Goal: Task Accomplishment & Management: Manage account settings

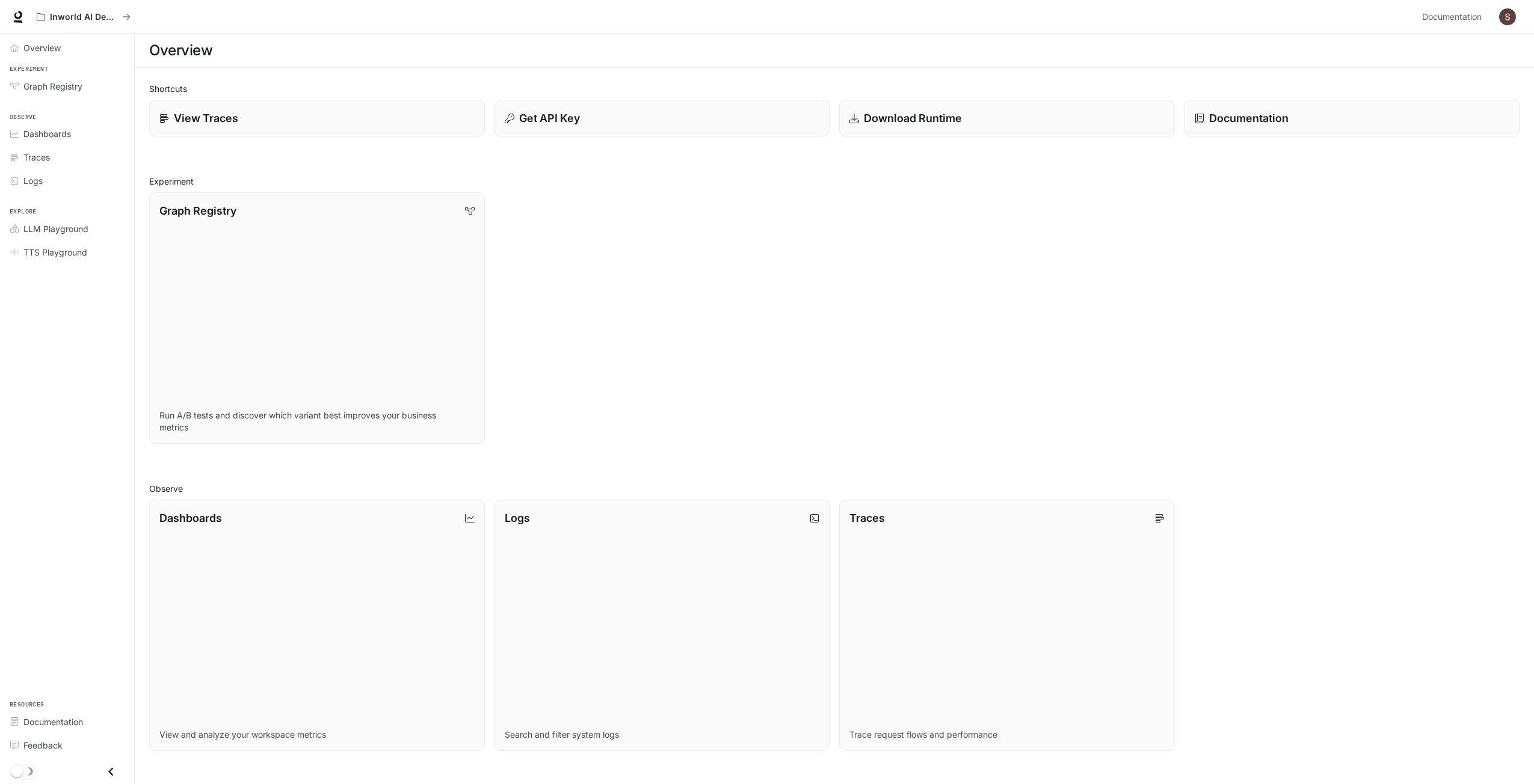
click at [1503, 15] on img "button" at bounding box center [1507, 17] width 17 height 17
click at [1391, 116] on span "API Keys" at bounding box center [1432, 113] width 156 height 12
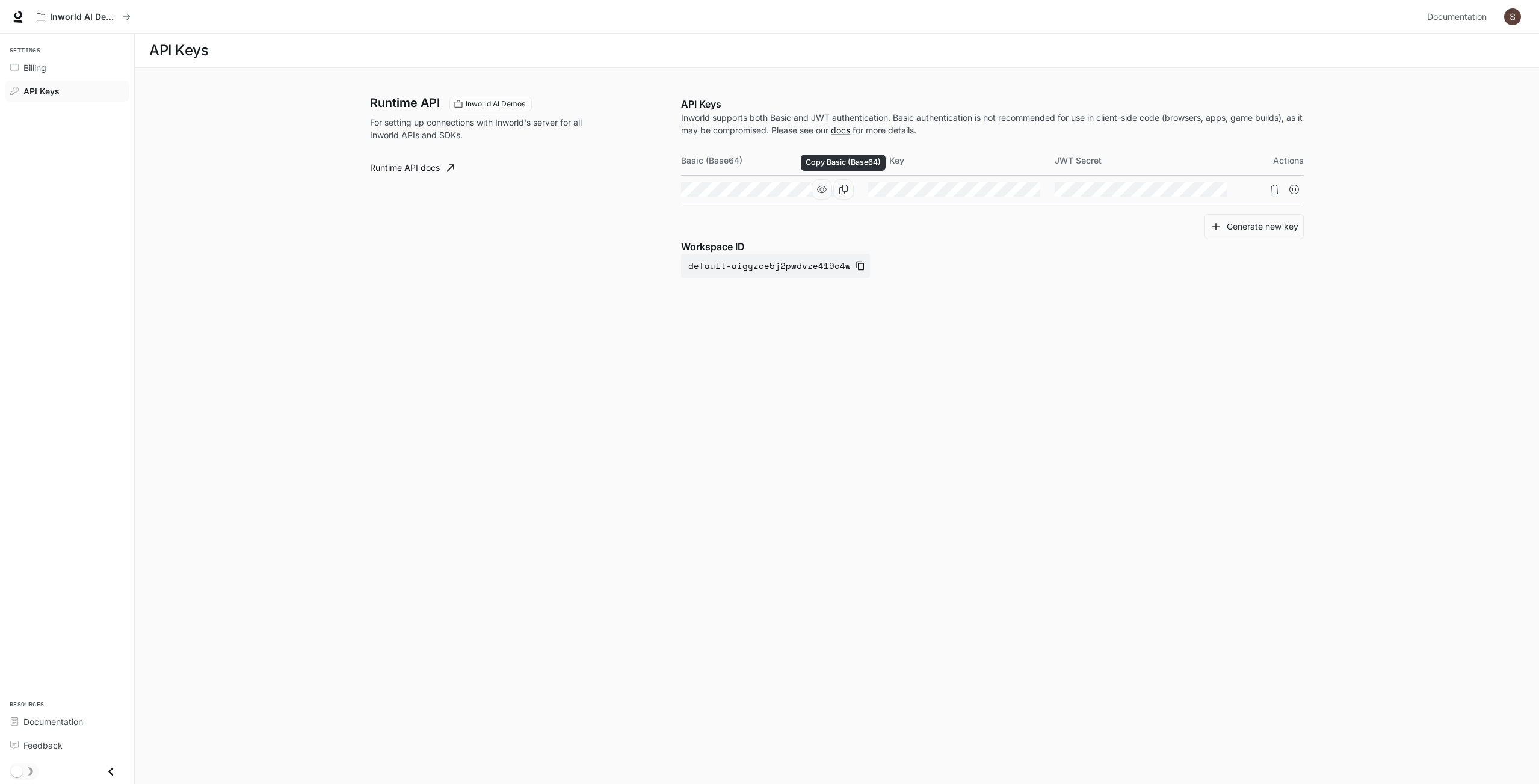
click at [842, 189] on icon "Copy Basic (Base64)" at bounding box center [844, 189] width 9 height 9
click at [817, 193] on icon "button" at bounding box center [822, 189] width 9 height 9
click at [846, 134] on link "docs" at bounding box center [840, 130] width 19 height 10
click at [98, 16] on p "Inworld AI Demos" at bounding box center [83, 17] width 67 height 10
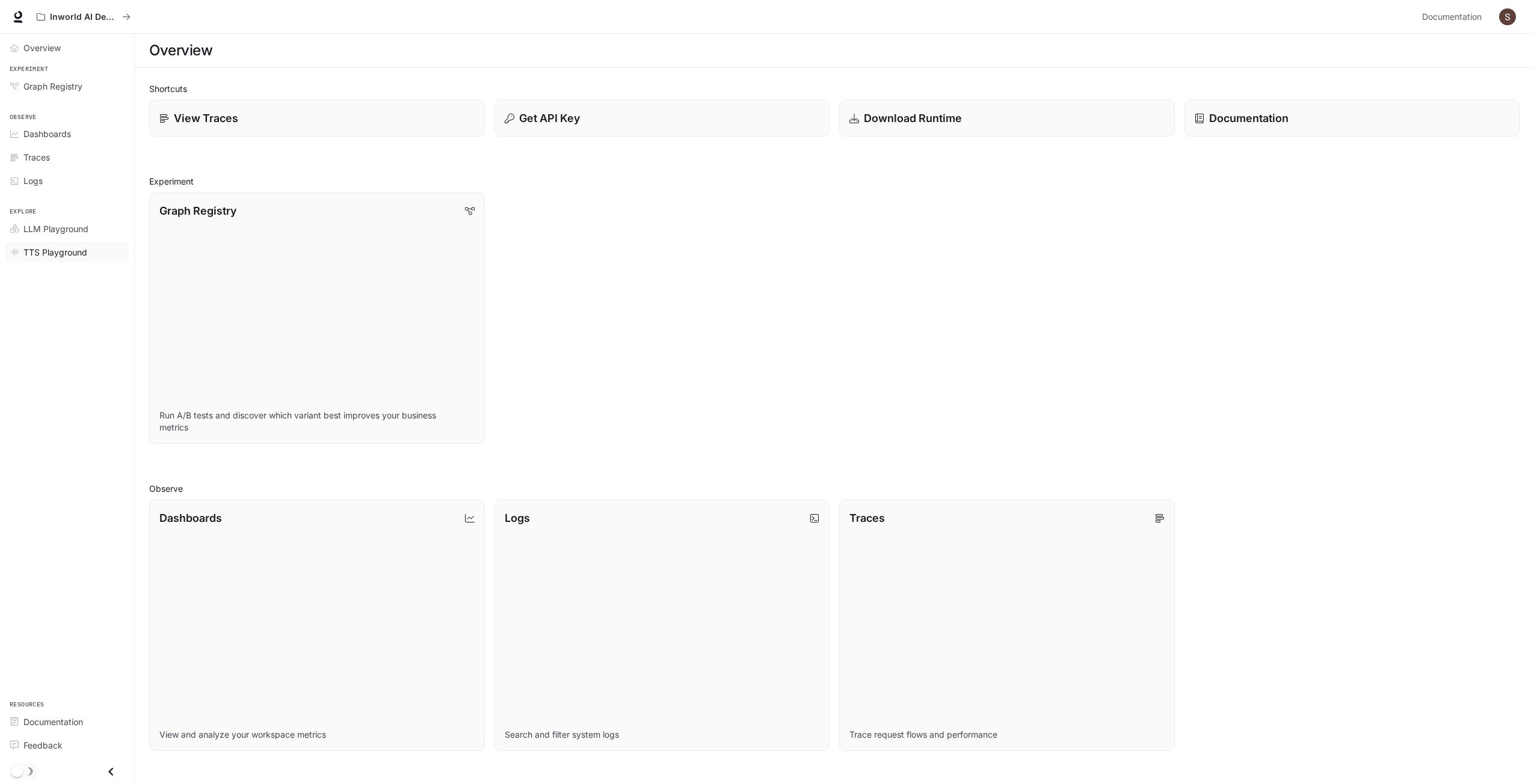
click at [61, 251] on span "TTS Playground" at bounding box center [55, 252] width 64 height 13
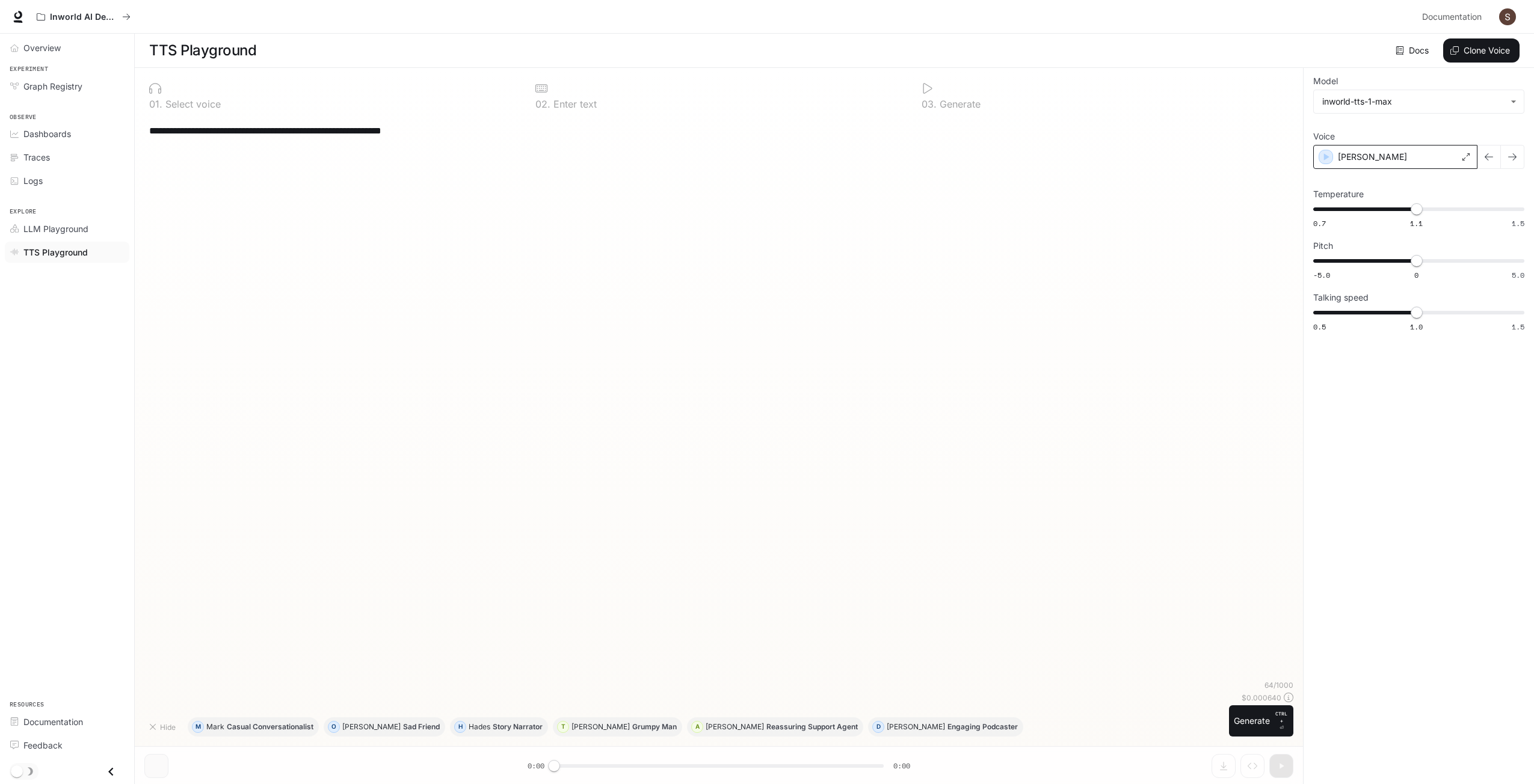
click at [1379, 152] on div "Alex" at bounding box center [1395, 157] width 164 height 24
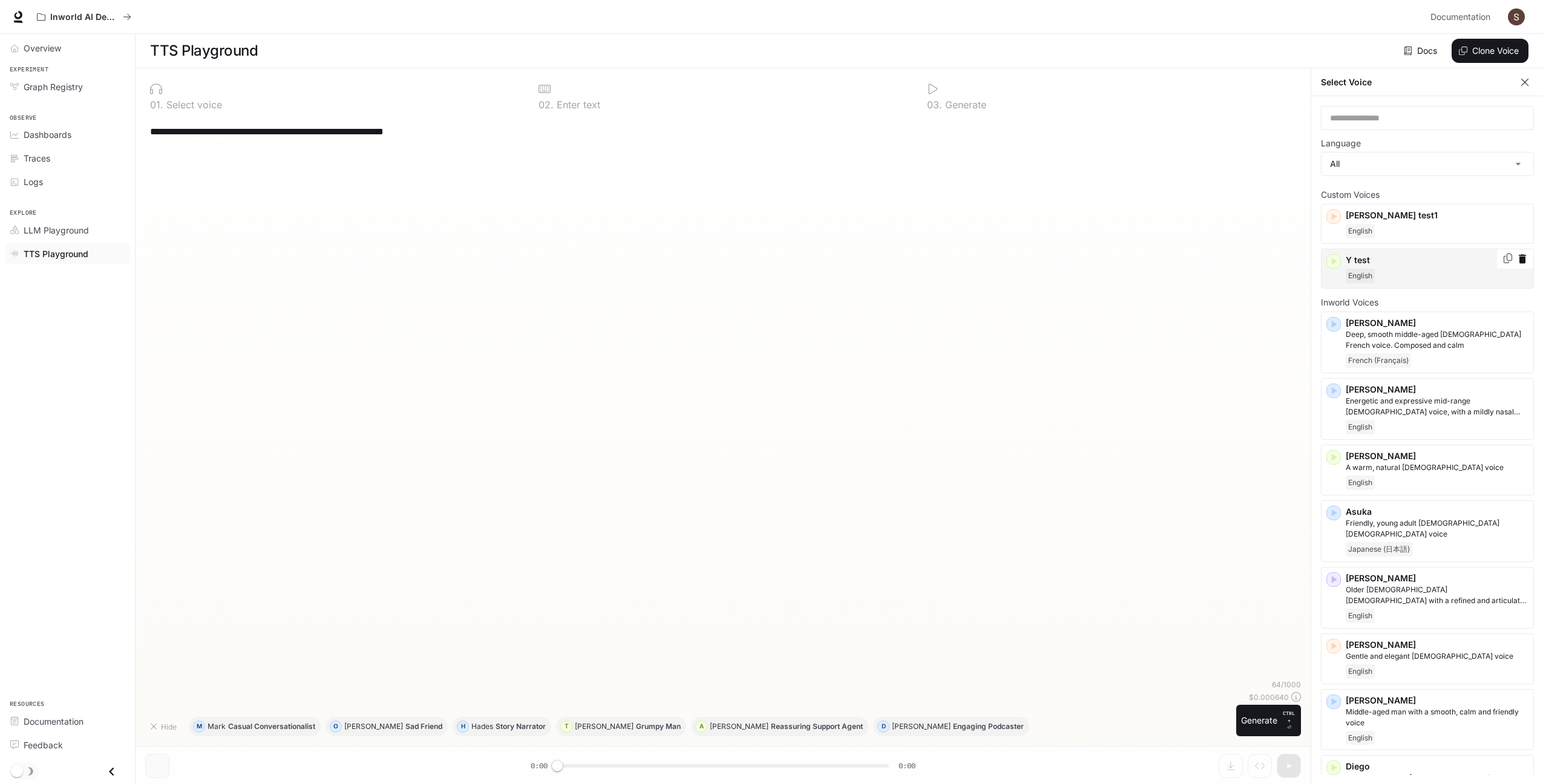
click at [1420, 269] on div "English" at bounding box center [1437, 276] width 183 height 15
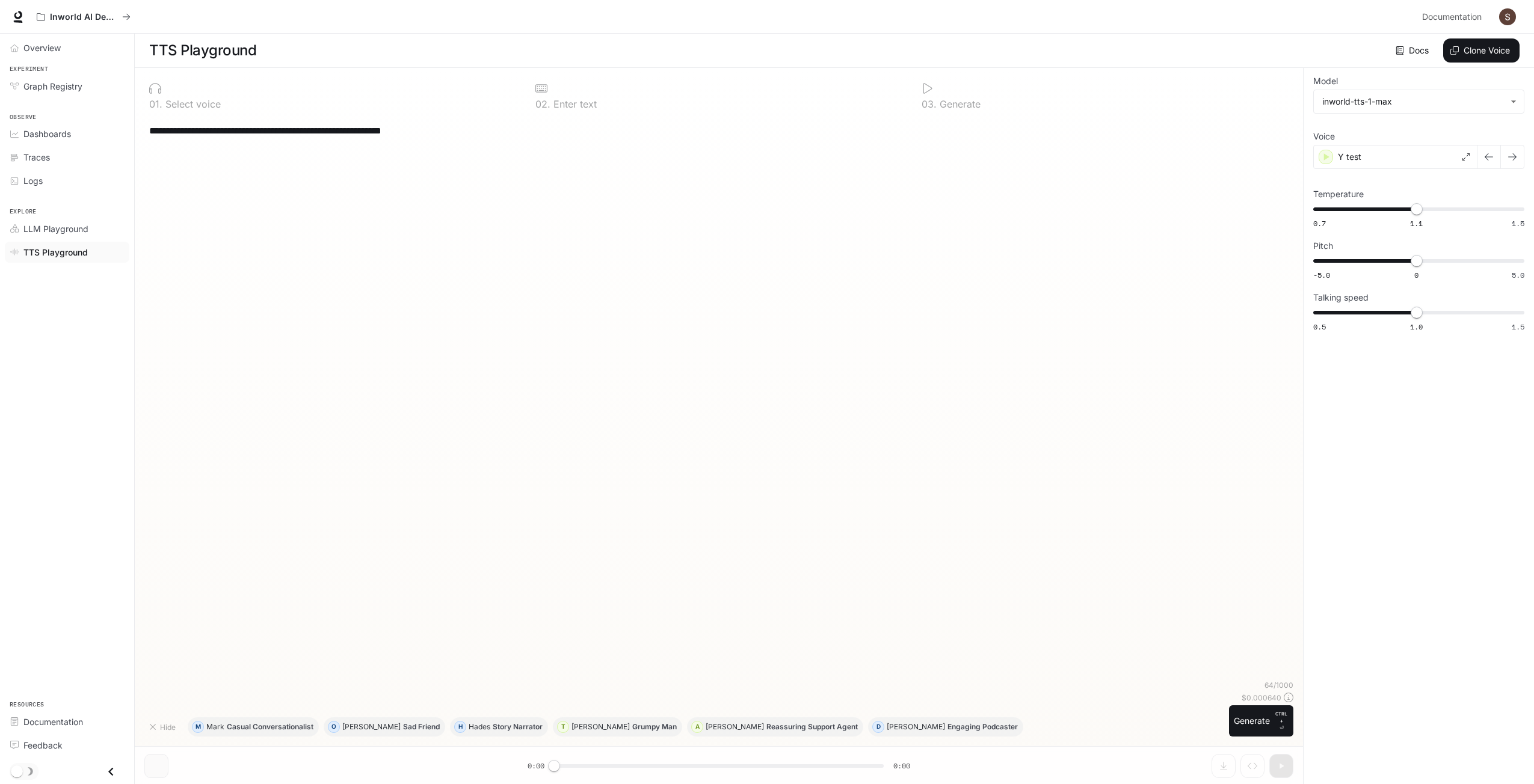
click at [1421, 169] on div "**********" at bounding box center [1419, 206] width 211 height 256
click at [1421, 161] on div "Y test" at bounding box center [1395, 157] width 164 height 24
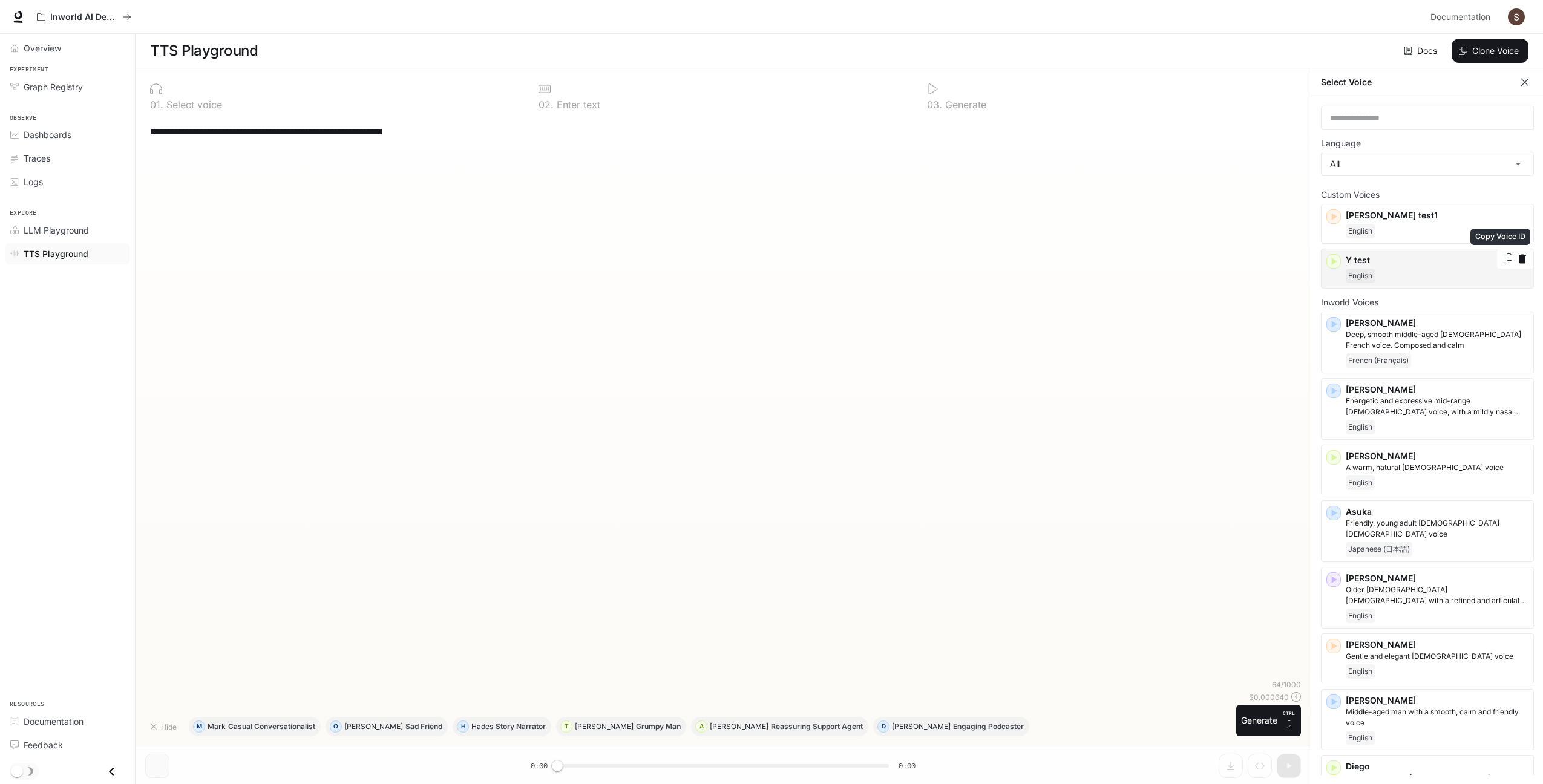
click at [1500, 253] on div "Copy Voice ID" at bounding box center [1500, 240] width 62 height 26
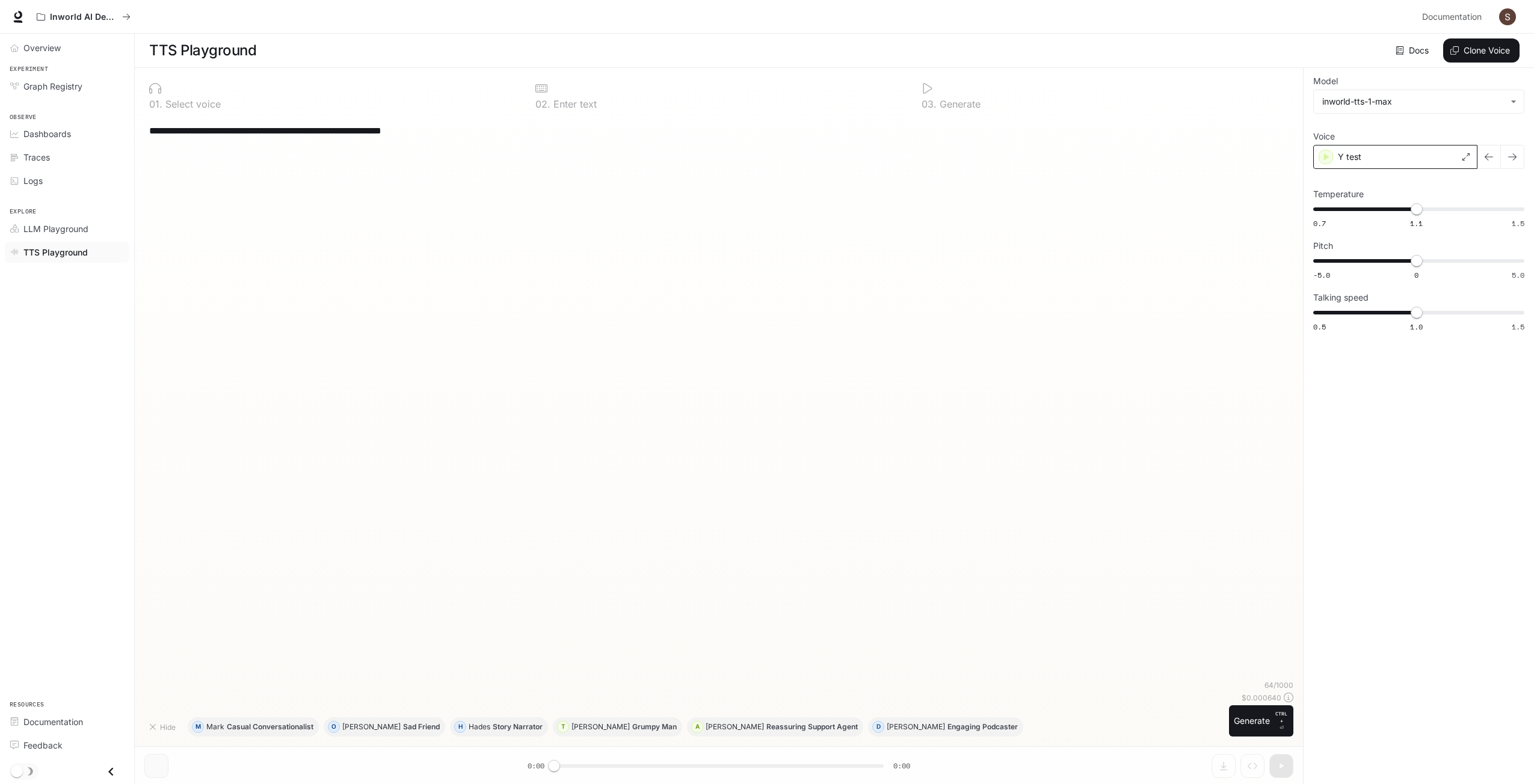
click at [1453, 157] on div "Y test" at bounding box center [1395, 157] width 164 height 24
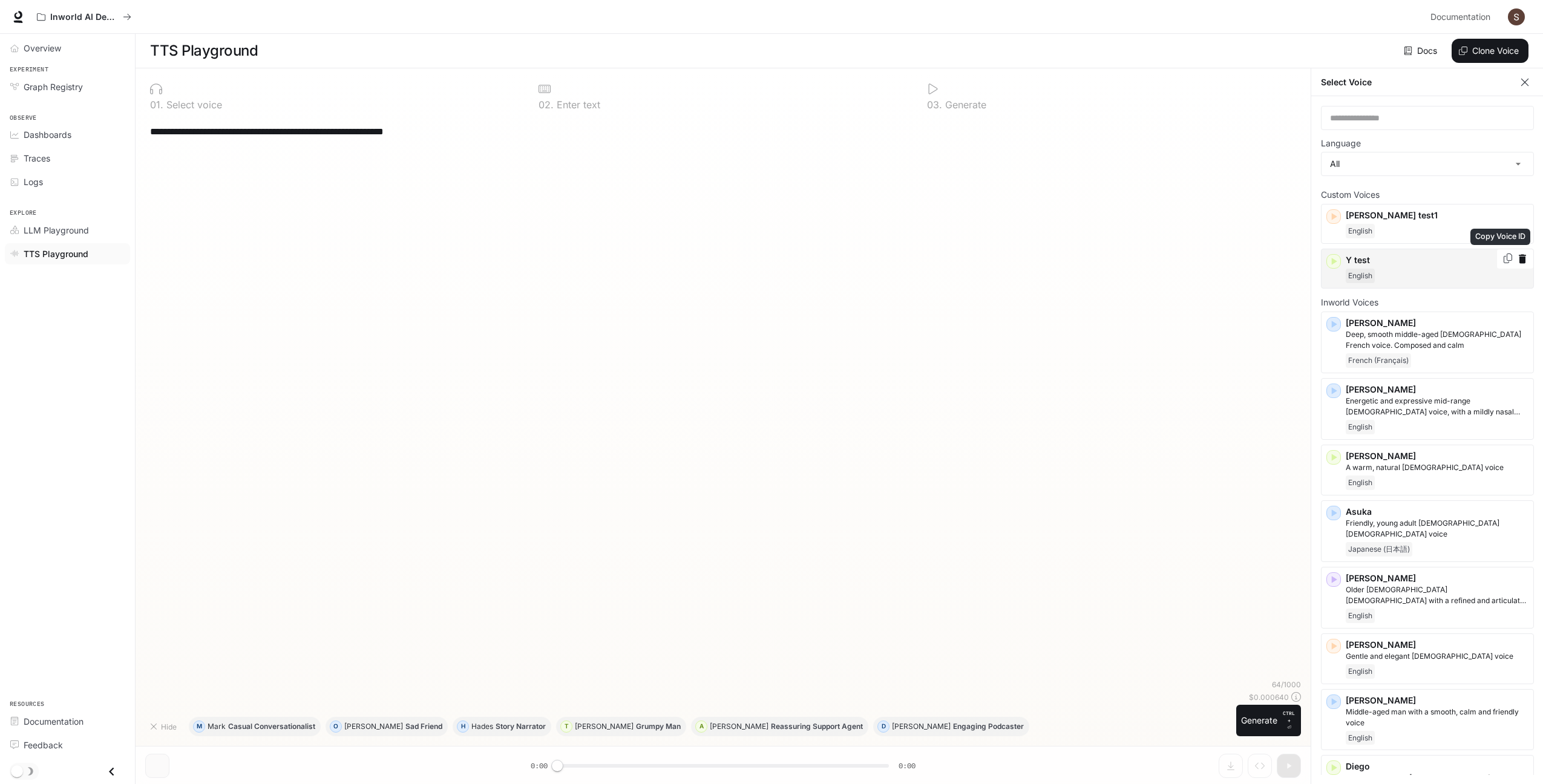
click at [1504, 259] on icon "Copy Voice ID" at bounding box center [1508, 258] width 12 height 9
click at [395, 245] on div "**********" at bounding box center [723, 398] width 1156 height 563
click at [1525, 79] on icon "button" at bounding box center [1525, 82] width 12 height 12
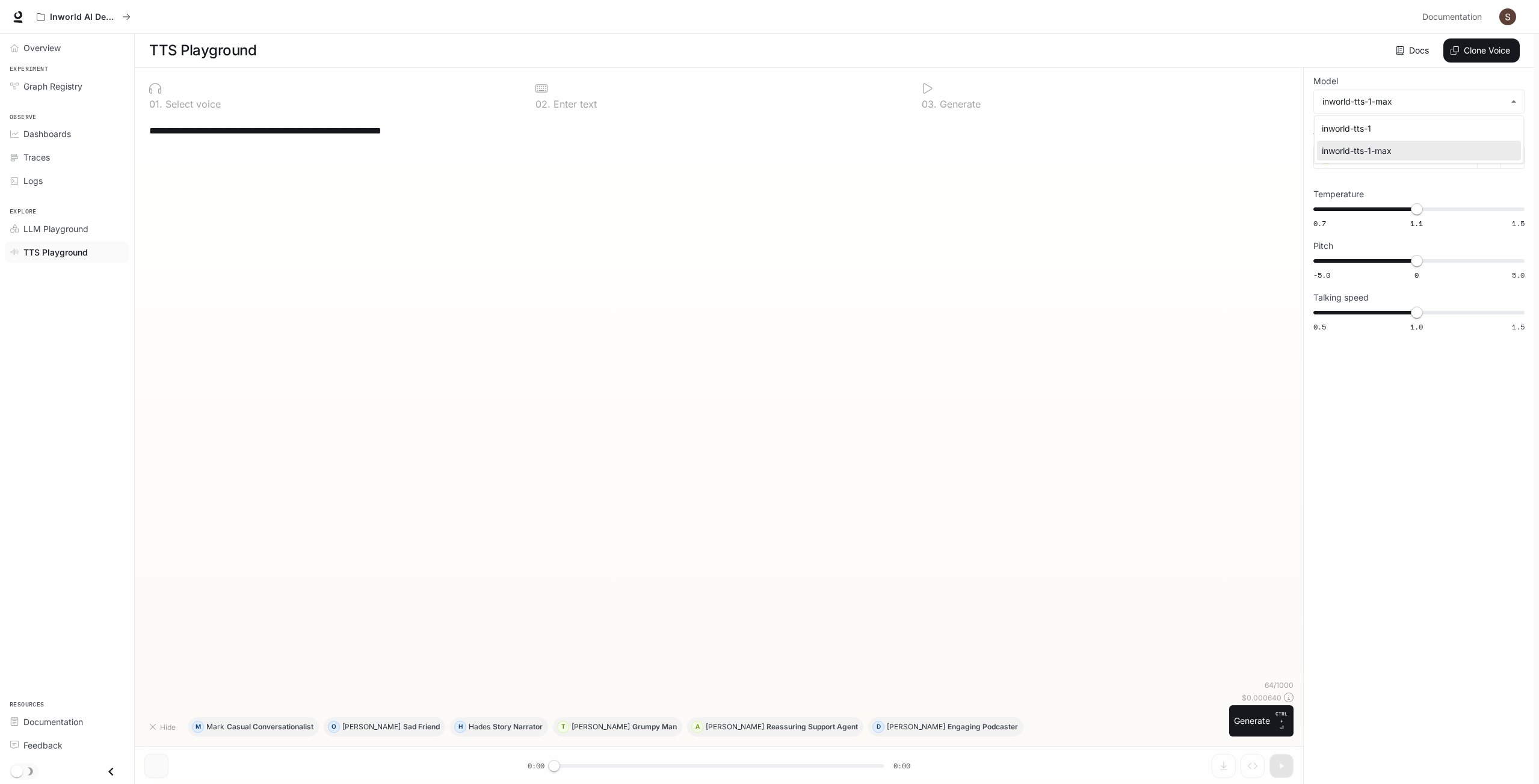
click at [1415, 110] on body "**********" at bounding box center [769, 392] width 1539 height 785
drag, startPoint x: 249, startPoint y: 263, endPoint x: 228, endPoint y: 197, distance: 69.3
click at [249, 263] on div at bounding box center [769, 392] width 1539 height 784
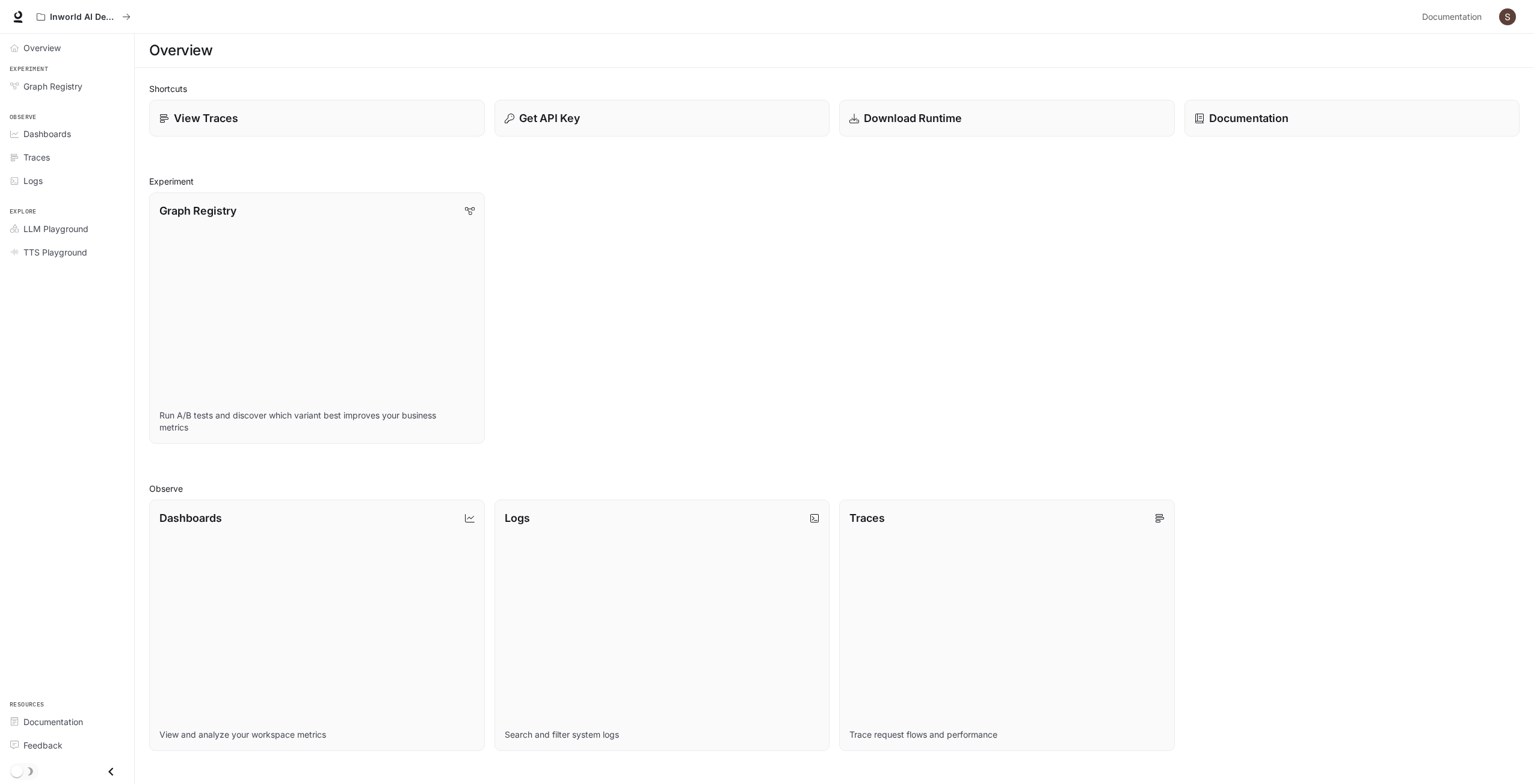
click at [1525, 18] on div "Inworld AI Demos Documentation Documentation" at bounding box center [767, 17] width 1534 height 34
click at [1519, 17] on button "button" at bounding box center [1507, 17] width 24 height 24
click at [1405, 90] on span "Billing" at bounding box center [1432, 89] width 156 height 12
